Goal: Task Accomplishment & Management: Use online tool/utility

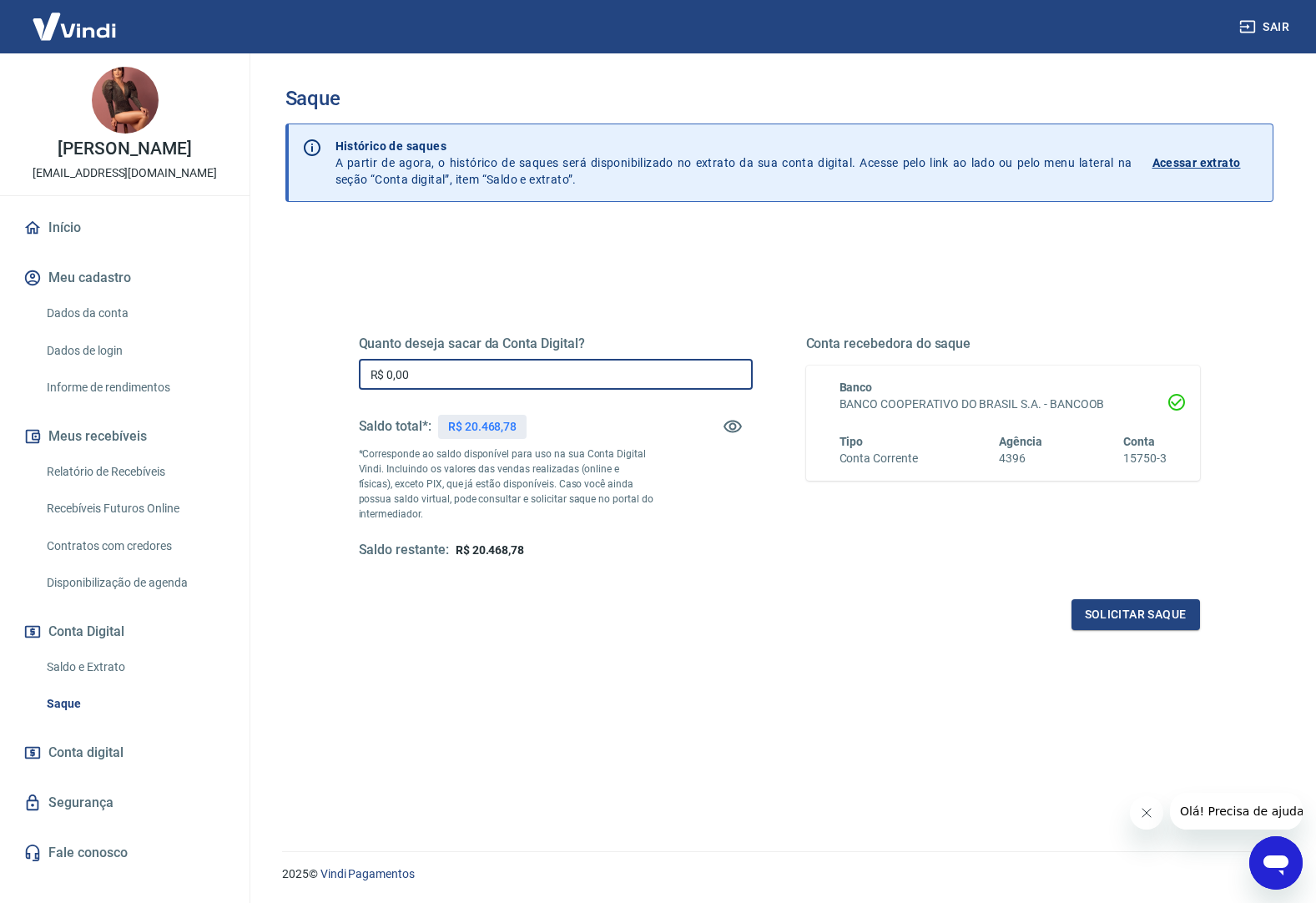
drag, startPoint x: 430, startPoint y: 376, endPoint x: 305, endPoint y: 361, distance: 125.9
click at [305, 361] on div "Quanto deseja sacar da Conta Digital? R$ 0,00 ​ Saldo total*: R$ 20.468,78 *Cor…" at bounding box center [779, 591] width 988 height 724
type input "R$ 20.400,00"
click at [1144, 613] on button "Solicitar saque" at bounding box center [1135, 615] width 129 height 31
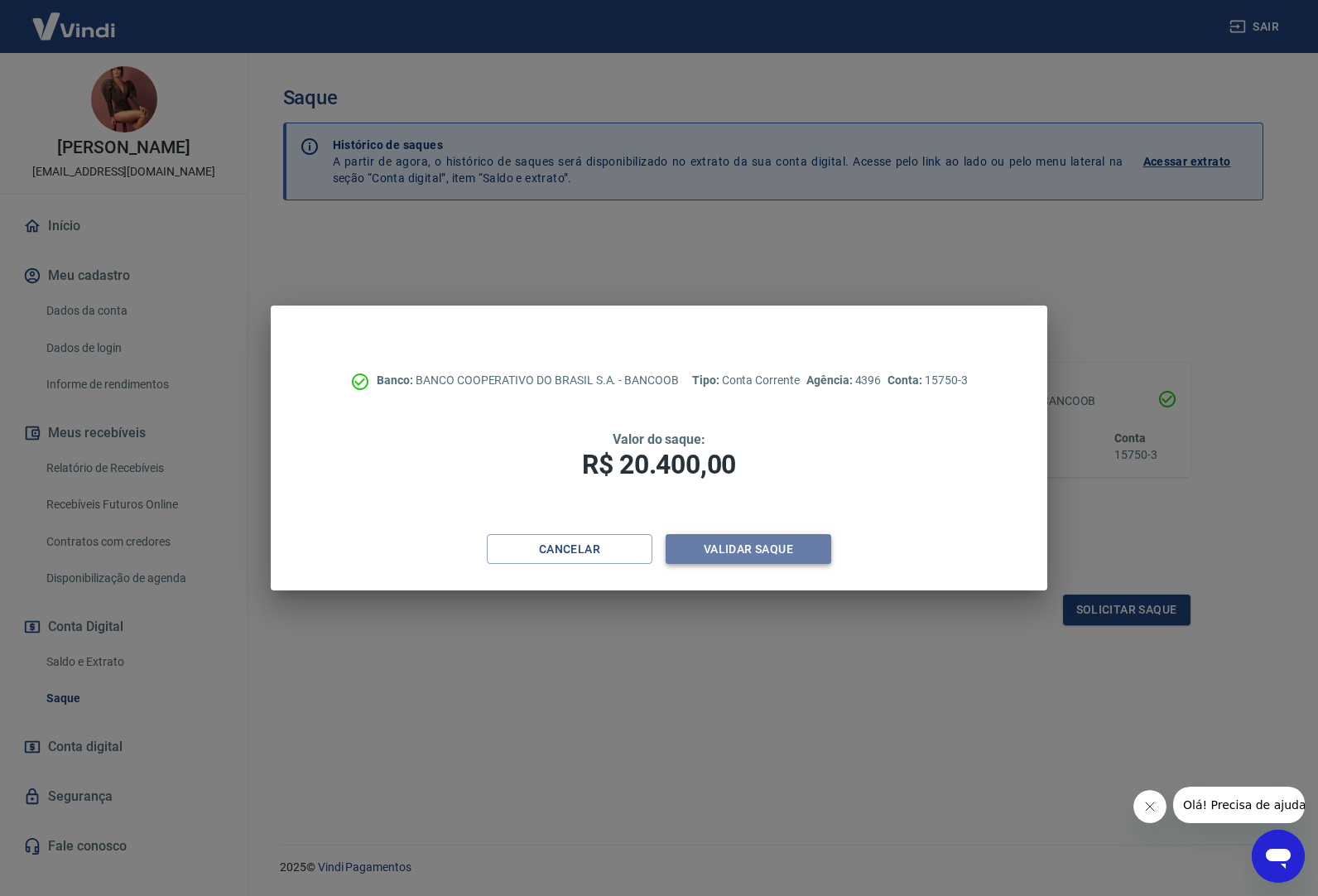
click at [778, 542] on button "Validar saque" at bounding box center [748, 550] width 166 height 31
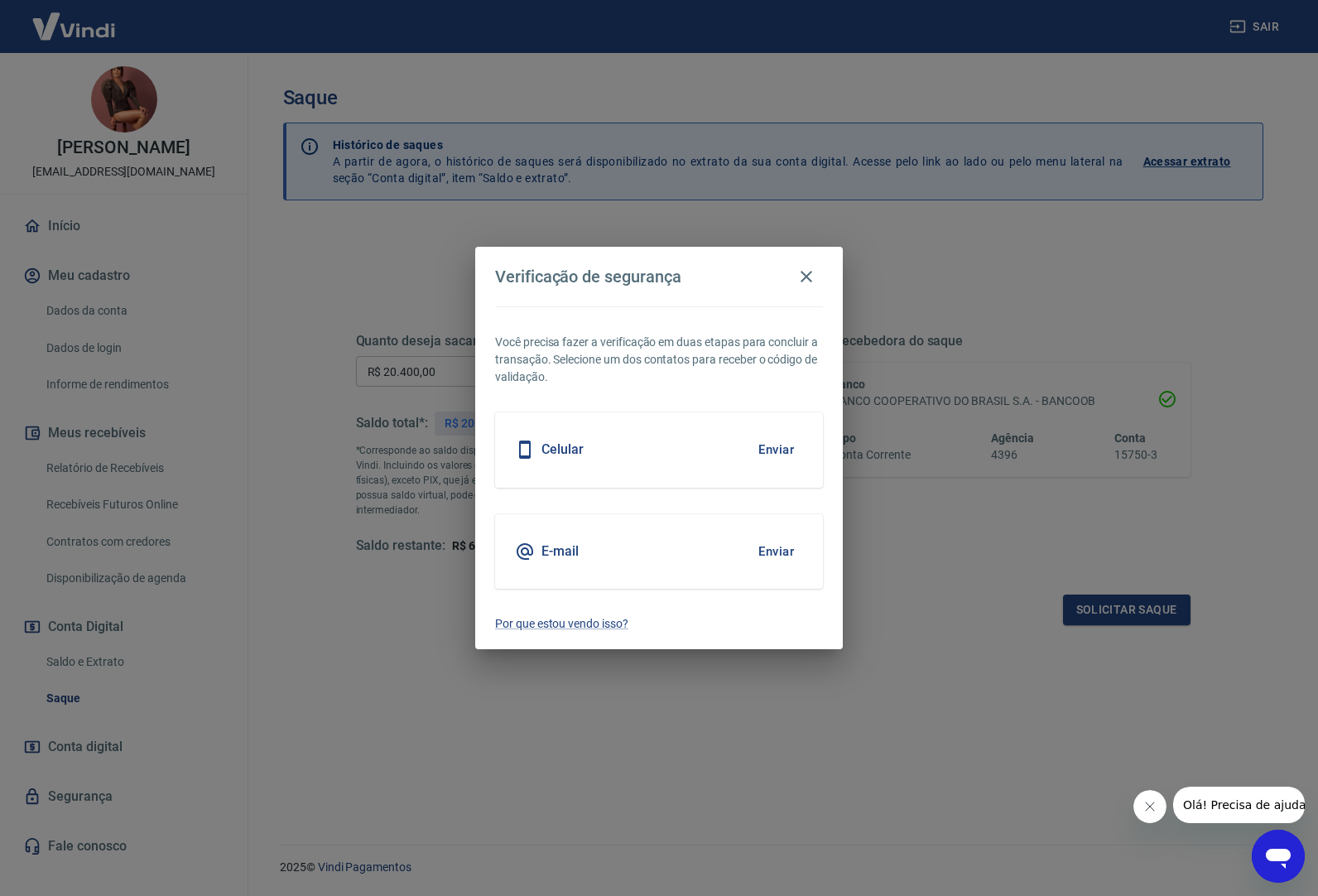
click at [765, 548] on button "Enviar" at bounding box center [776, 552] width 54 height 35
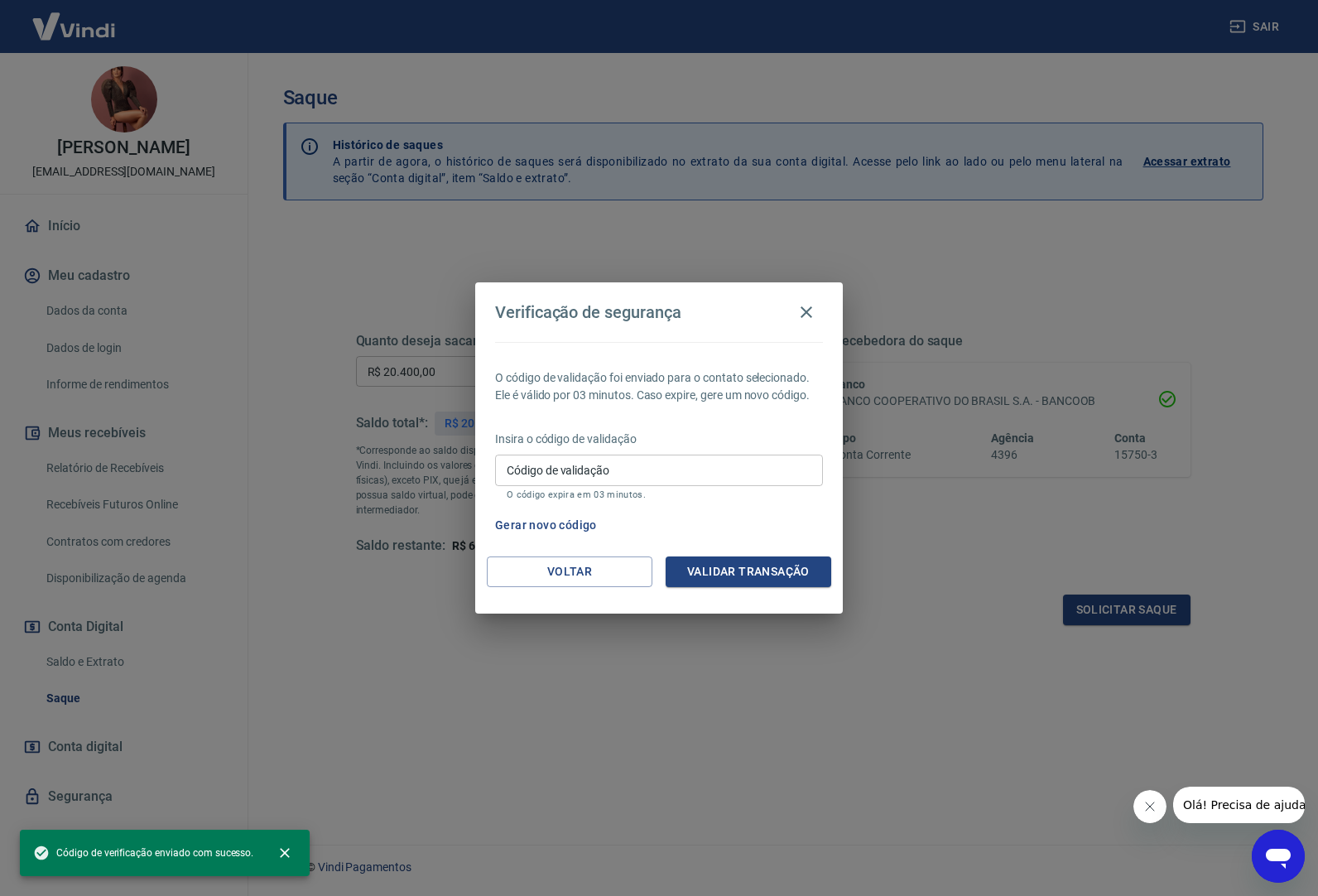
click at [577, 465] on div "Código de validação Código de validação O código expira em 03 minutos." at bounding box center [659, 477] width 328 height 45
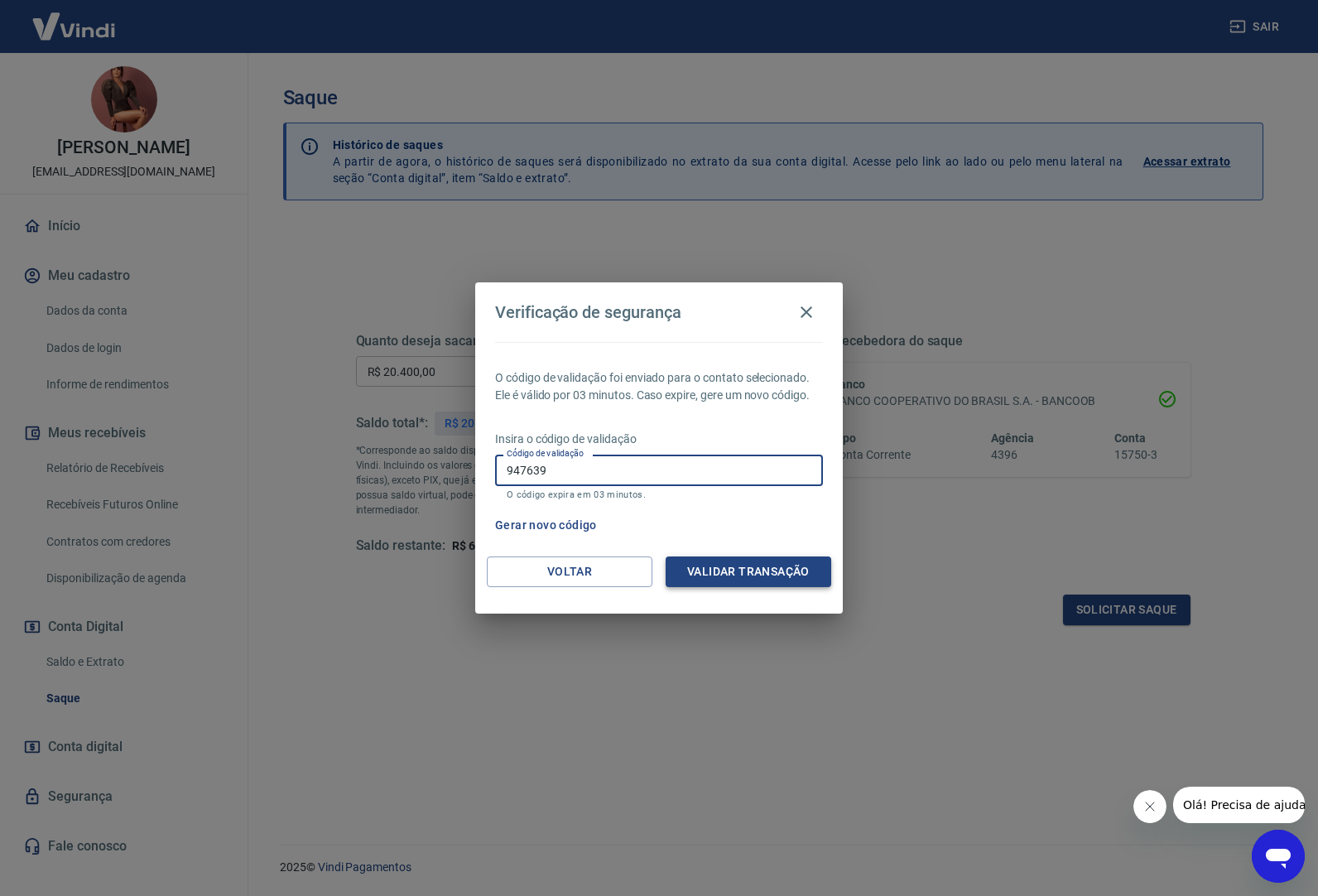
type input "947639"
click at [757, 569] on button "Validar transação" at bounding box center [748, 572] width 166 height 31
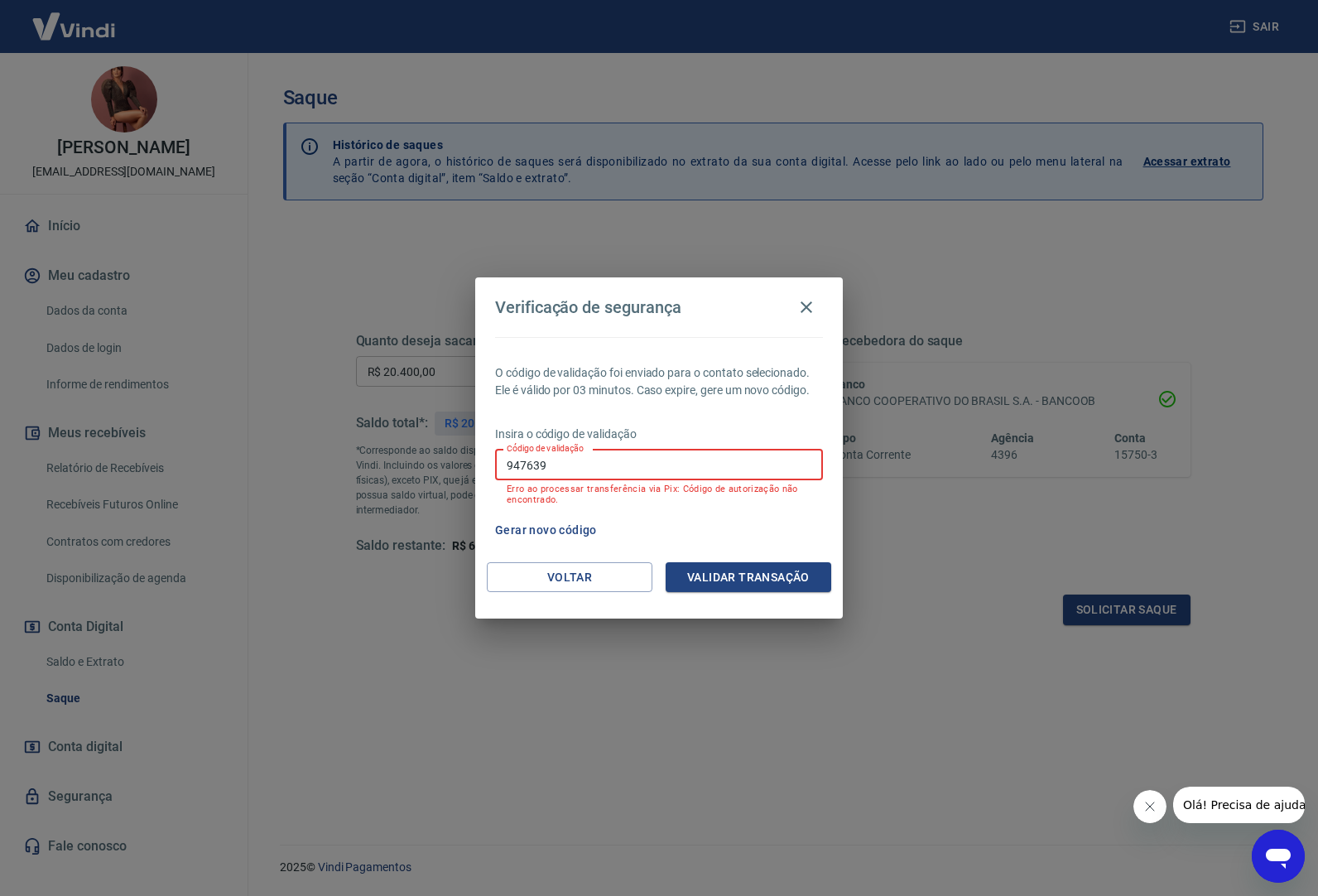
drag, startPoint x: 586, startPoint y: 462, endPoint x: 335, endPoint y: 444, distance: 251.6
click at [335, 444] on div "Verificação de segurança O código de validação foi enviado para o contato selec…" at bounding box center [659, 448] width 1318 height 896
type input "Gato*1598"
drag, startPoint x: 580, startPoint y: 459, endPoint x: 388, endPoint y: 445, distance: 192.5
click at [388, 445] on div "Verificação de segurança O código de validação foi enviado para o contato selec…" at bounding box center [659, 448] width 1318 height 896
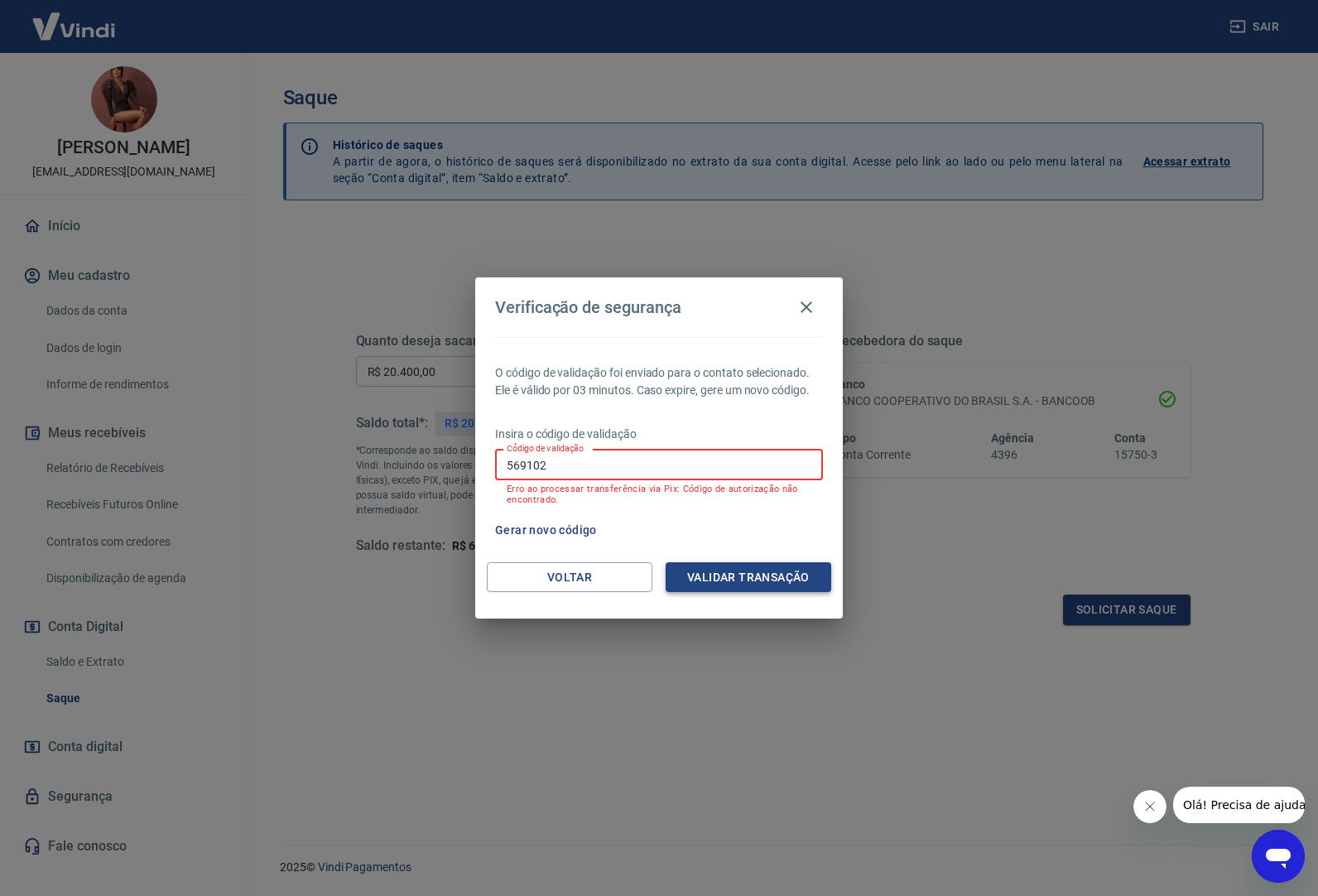
type input "569102"
click at [712, 572] on button "Validar transação" at bounding box center [748, 578] width 166 height 31
click at [559, 460] on body "Sair Fabiane Dal Boit Katarinhuk ostensaluxo@gmail.com Início Meu cadastro Dado…" at bounding box center [659, 448] width 1318 height 896
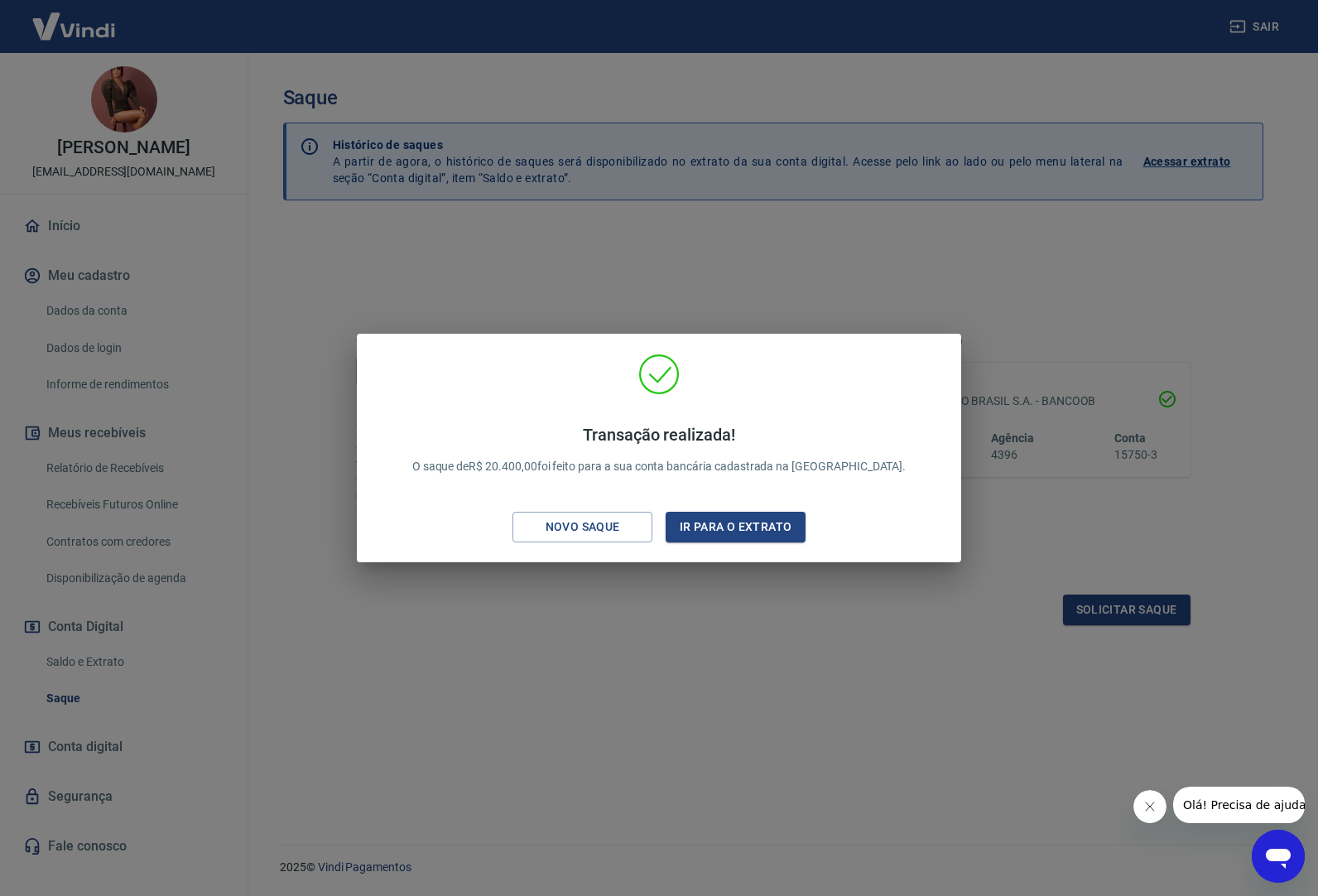
click at [864, 294] on div "Transação realizada! O saque de R$ 20.400,00 foi feito para a sua conta bancári…" at bounding box center [659, 448] width 1318 height 896
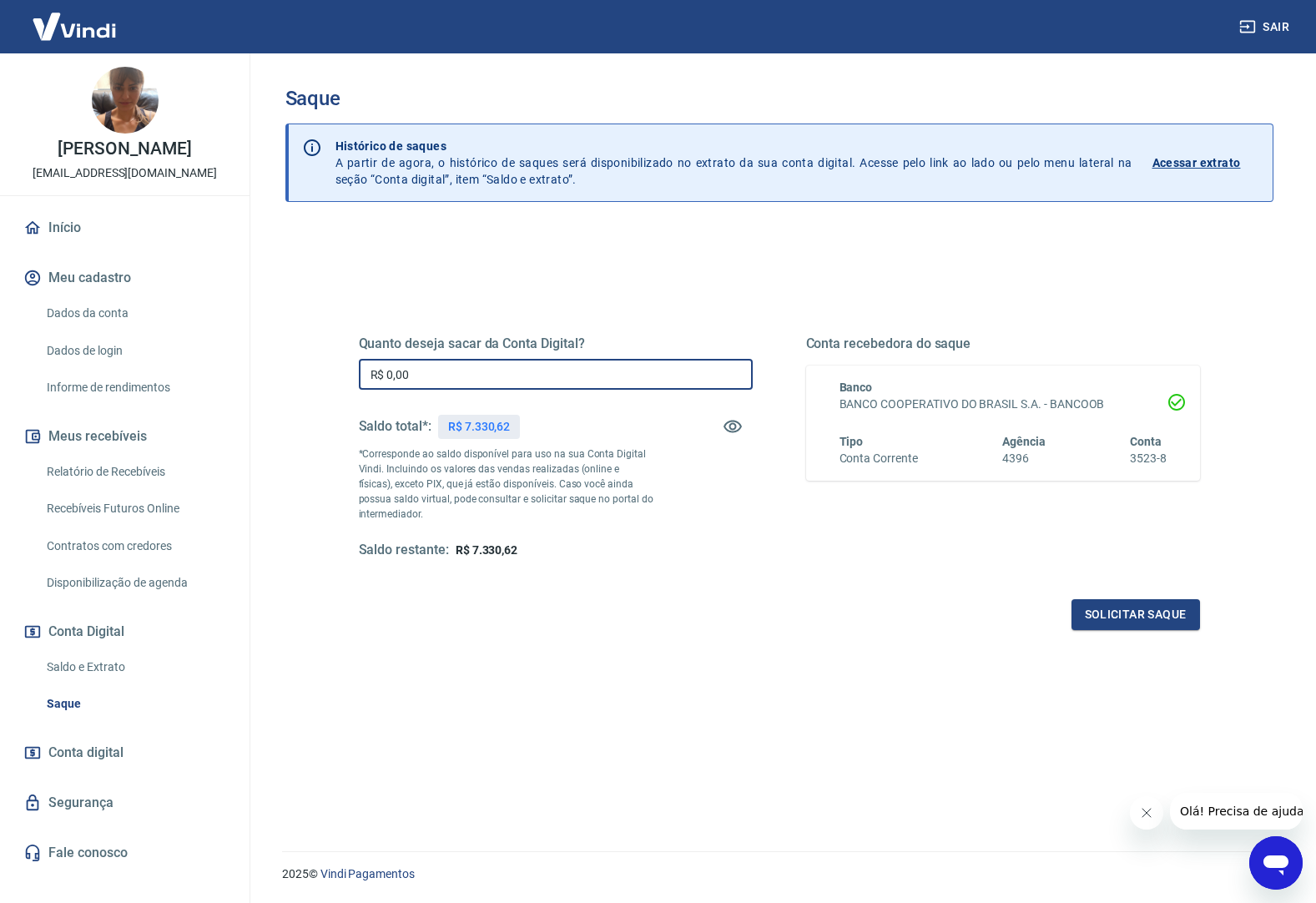
drag, startPoint x: 424, startPoint y: 375, endPoint x: 352, endPoint y: 364, distance: 72.8
click at [352, 364] on div "Quanto deseja sacar da Conta Digital? R$ 0,00 ​ Saldo total*: R$ 7.330,62 *Corr…" at bounding box center [779, 455] width 882 height 388
type input "R$ 7.300,00"
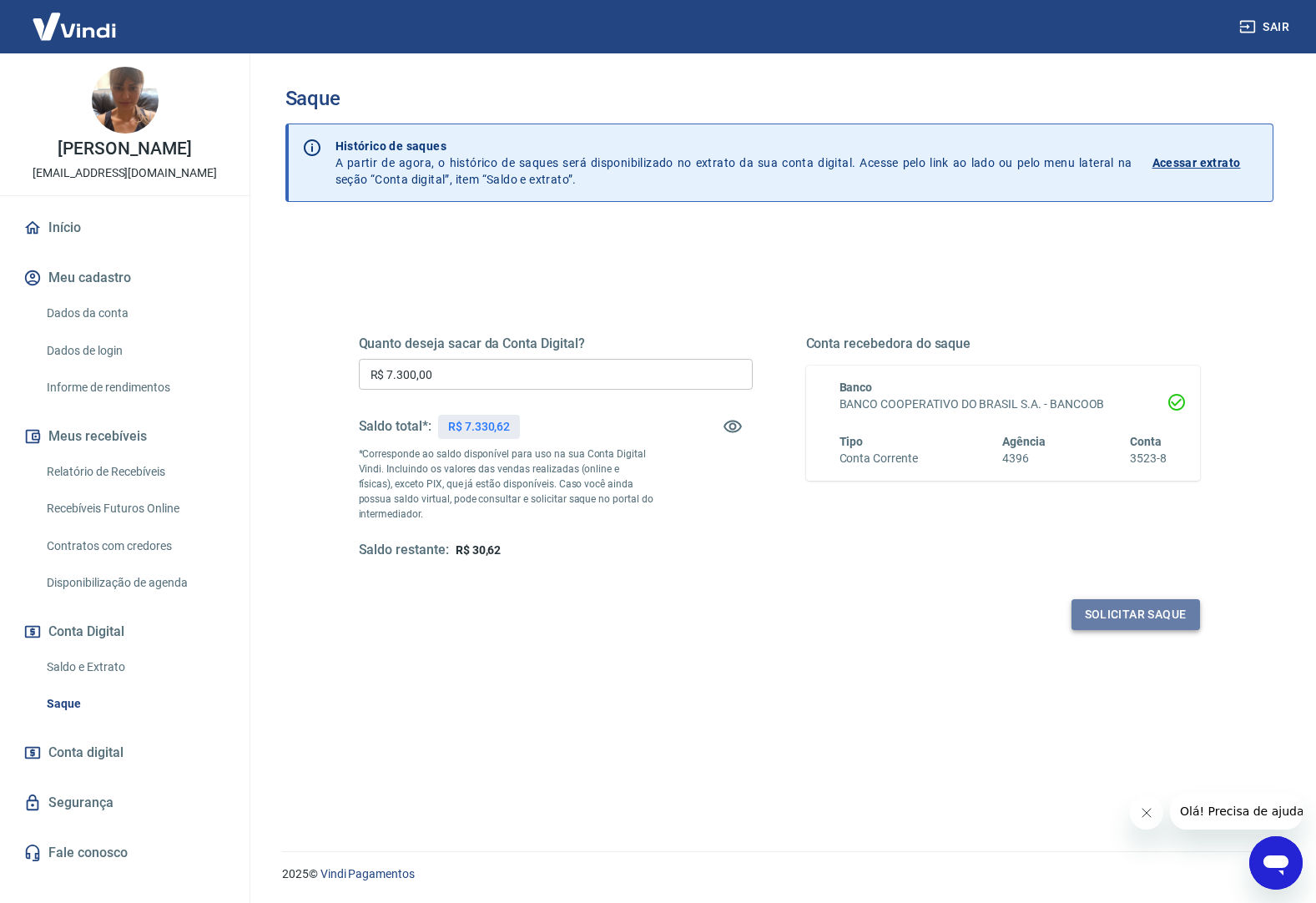
click at [1108, 611] on button "Solicitar saque" at bounding box center [1135, 615] width 129 height 31
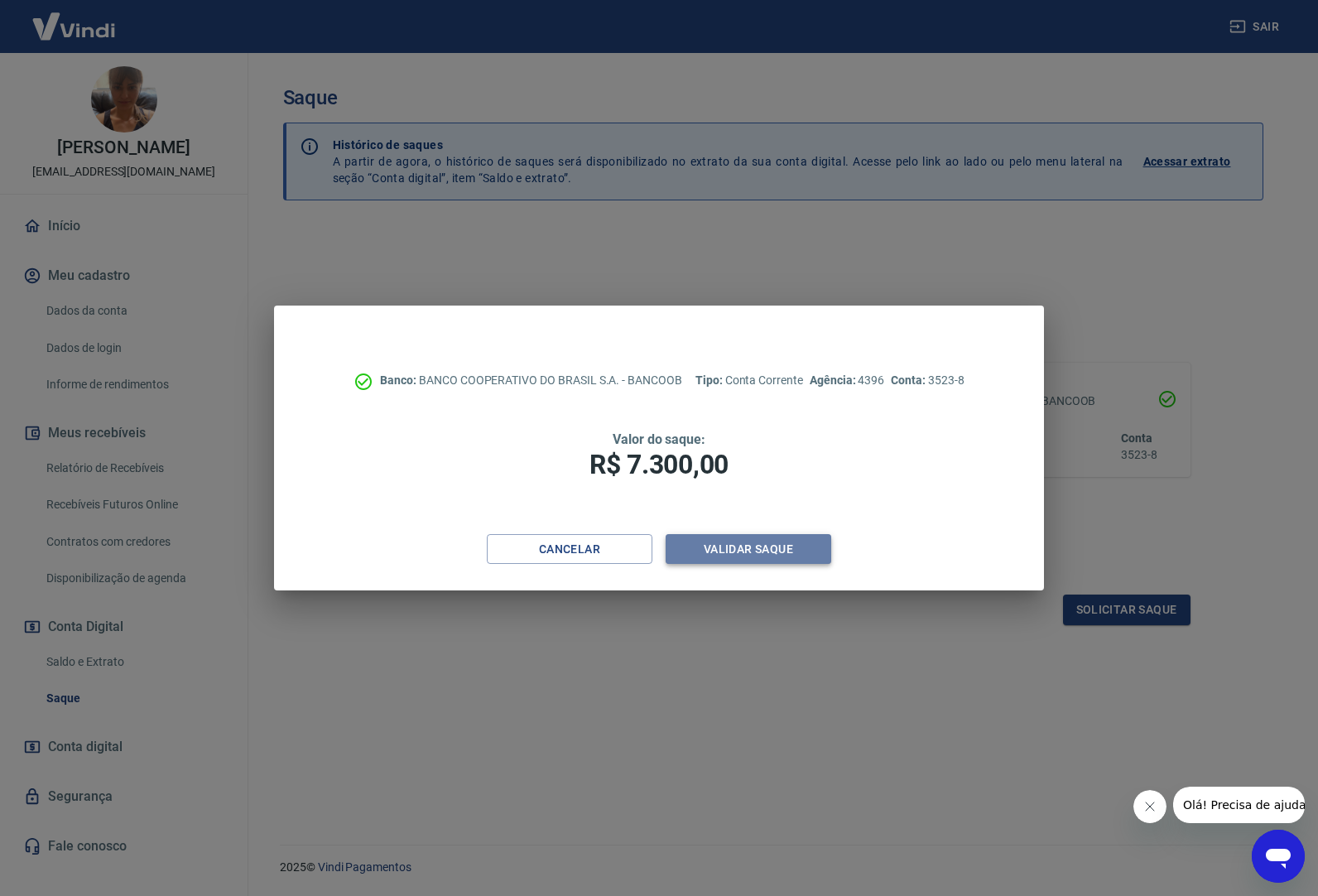
click at [715, 544] on button "Validar saque" at bounding box center [748, 550] width 166 height 31
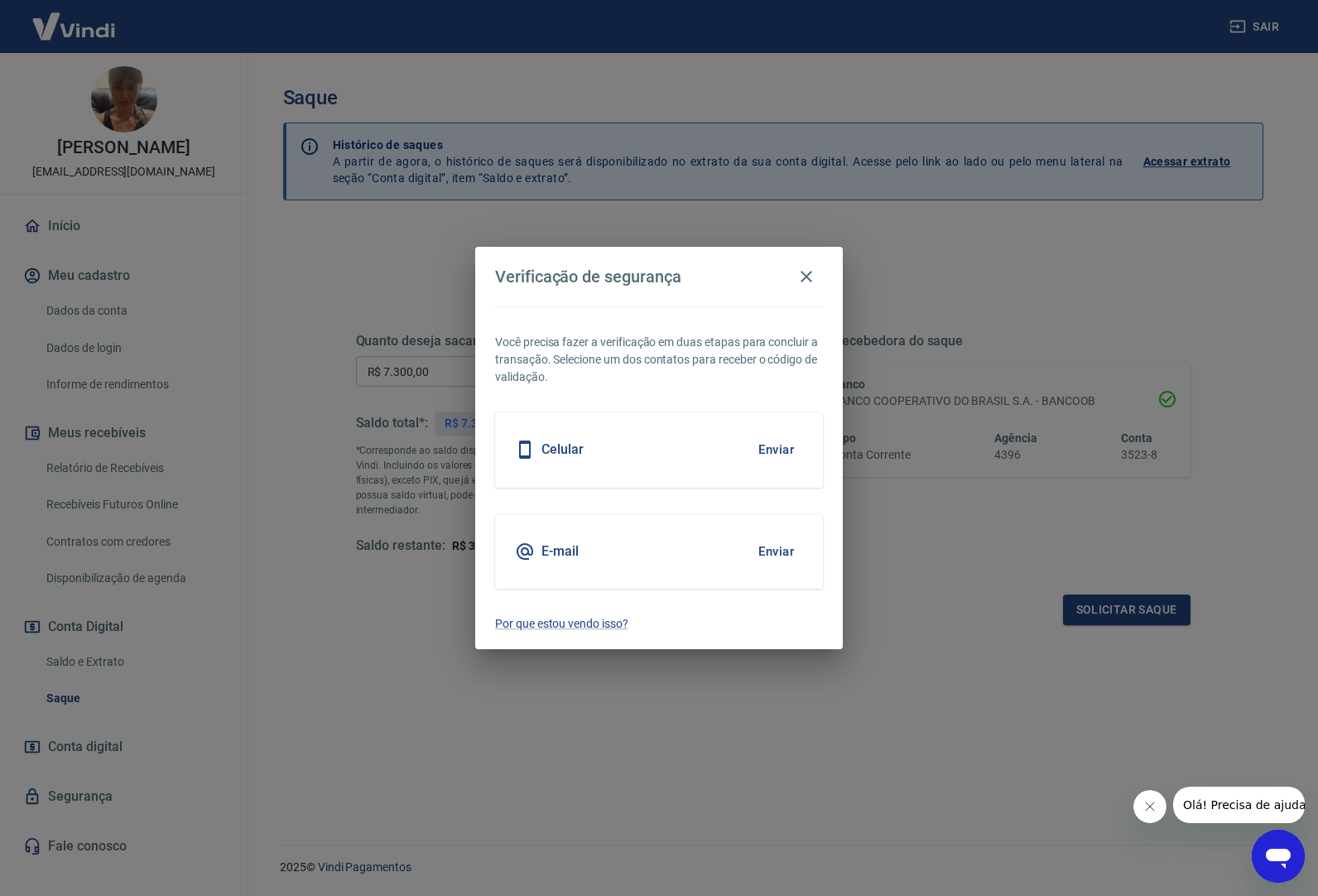
click at [766, 548] on button "Enviar" at bounding box center [776, 552] width 54 height 35
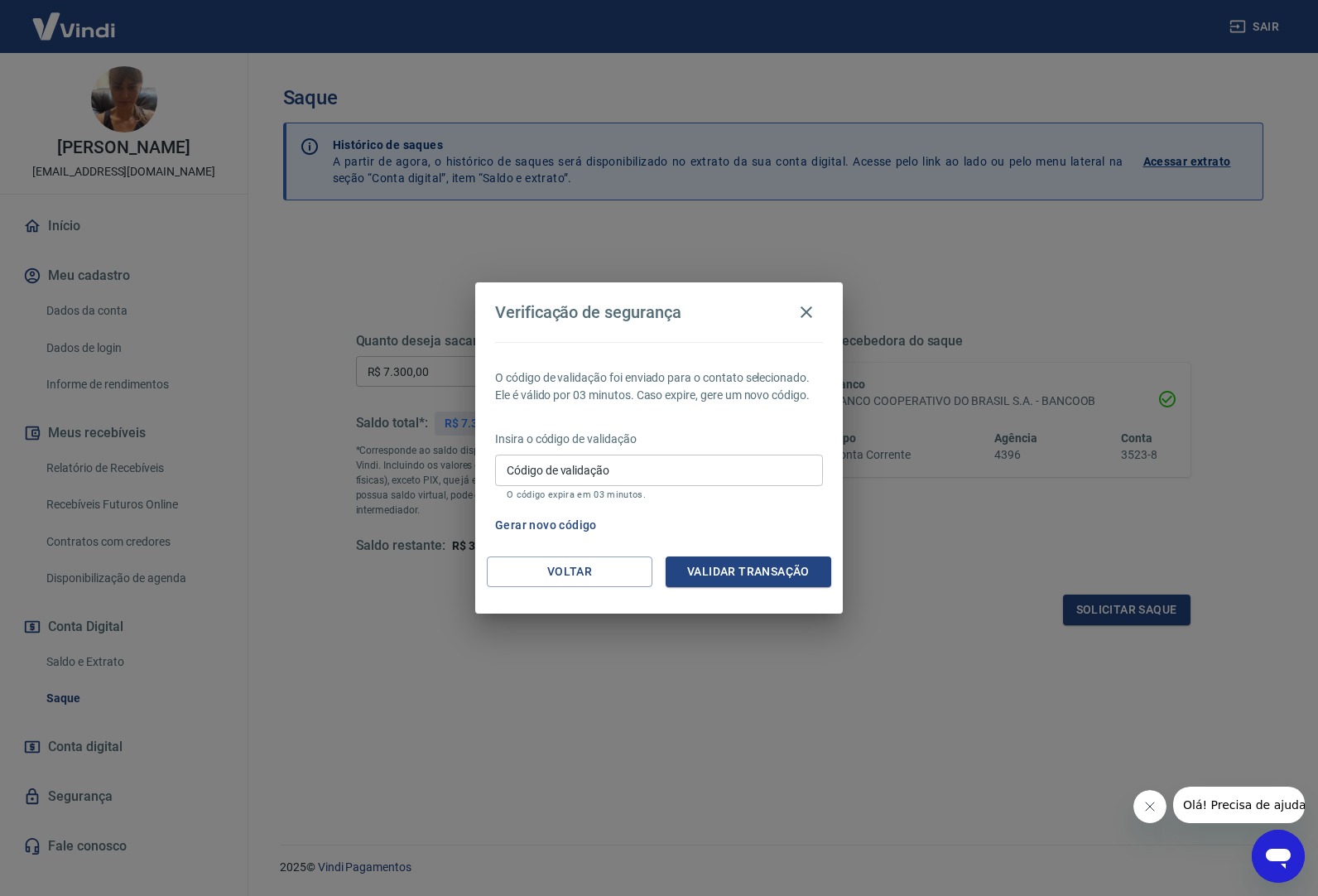
click at [558, 477] on input "Código de validação" at bounding box center [659, 470] width 328 height 31
type input "172990"
click at [764, 566] on button "Validar transação" at bounding box center [748, 572] width 166 height 31
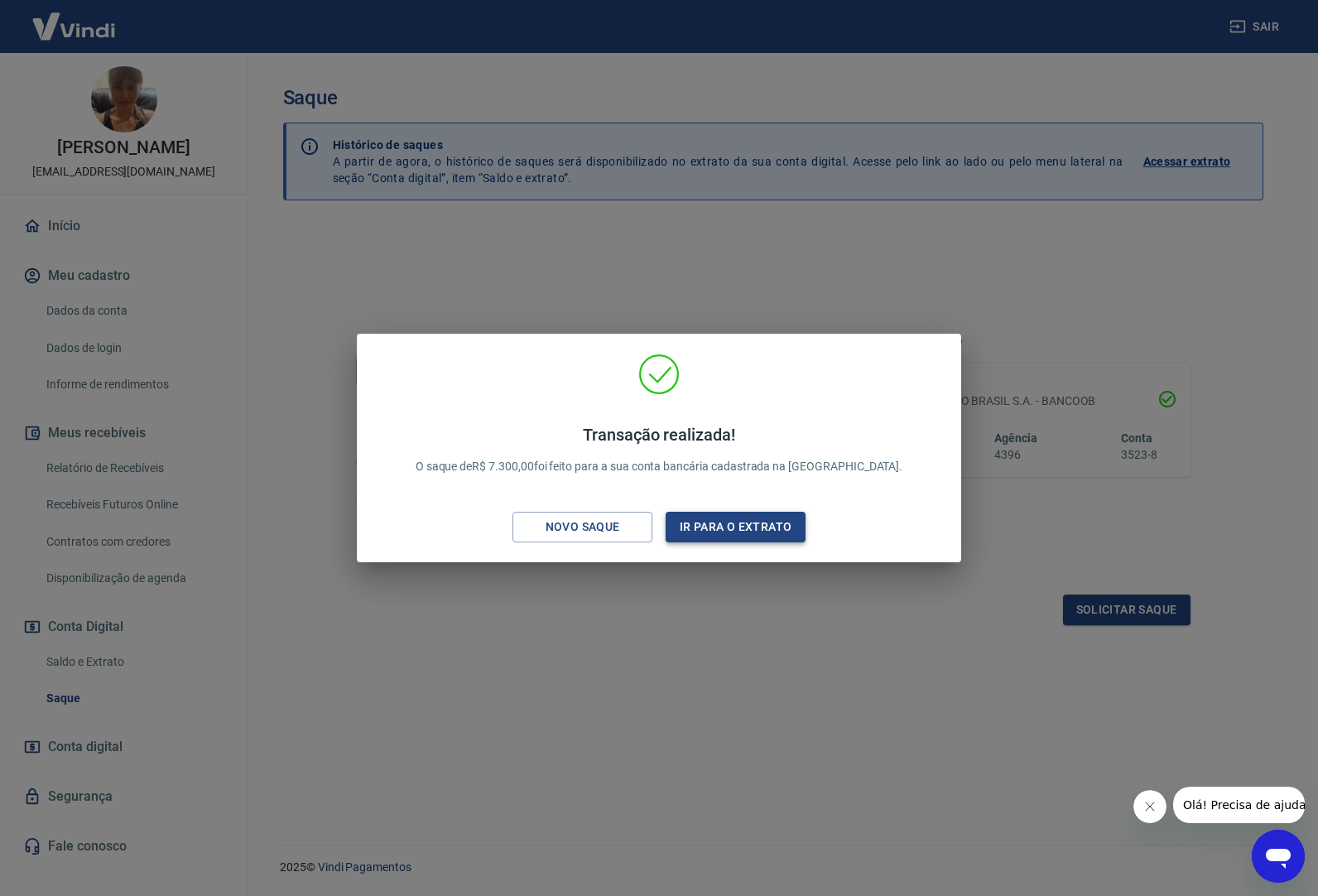
click at [716, 524] on button "Ir para o extrato" at bounding box center [736, 527] width 140 height 31
